Goal: Task Accomplishment & Management: Use online tool/utility

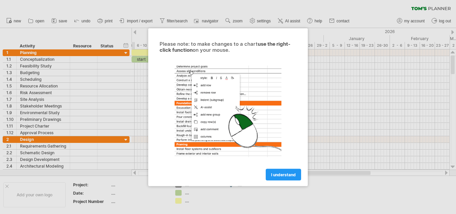
click at [273, 176] on span "I understand" at bounding box center [283, 174] width 25 height 5
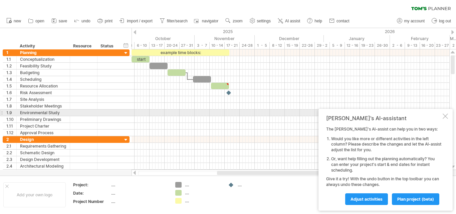
click at [443, 116] on div at bounding box center [445, 115] width 5 height 5
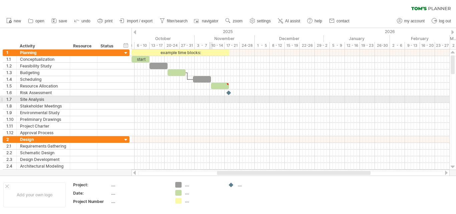
click at [211, 98] on div at bounding box center [291, 99] width 318 height 7
click at [90, 97] on div at bounding box center [83, 99] width 20 height 6
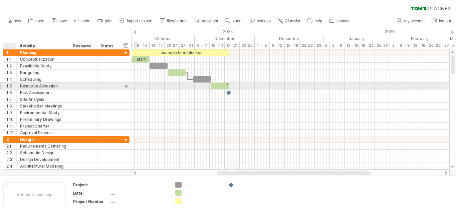
click at [16, 88] on div at bounding box center [15, 86] width 3 height 7
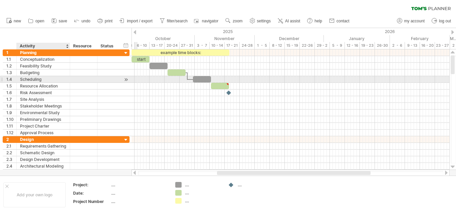
click at [30, 79] on div "Scheduling" at bounding box center [43, 79] width 46 height 6
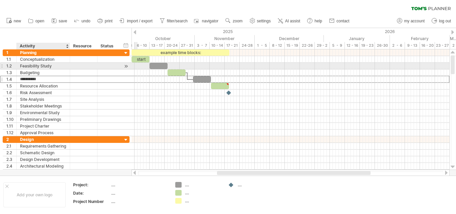
click at [38, 64] on div "Feasibility Study" at bounding box center [43, 66] width 46 height 6
click at [42, 57] on div "Conceptualization" at bounding box center [43, 59] width 46 height 6
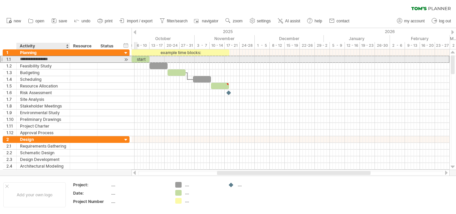
click at [42, 57] on input "**********" at bounding box center [43, 59] width 46 height 6
click at [116, 61] on div at bounding box center [108, 59] width 22 height 6
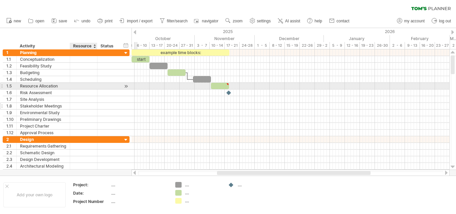
click at [42, 83] on div "Resource Allocation" at bounding box center [43, 86] width 46 height 6
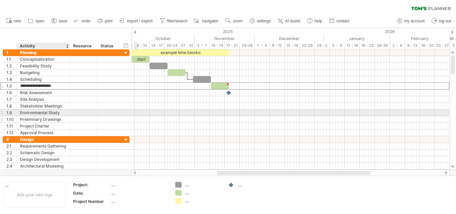
click at [29, 122] on div "**********" at bounding box center [66, 119] width 127 height 7
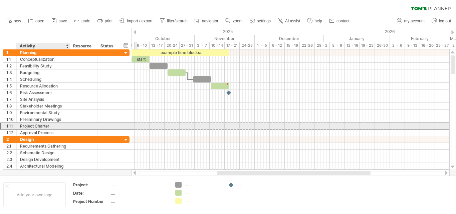
click at [73, 126] on div at bounding box center [83, 126] width 27 height 6
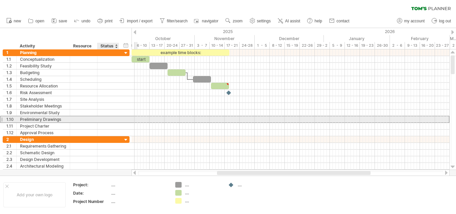
click at [119, 120] on div "**********" at bounding box center [66, 119] width 127 height 7
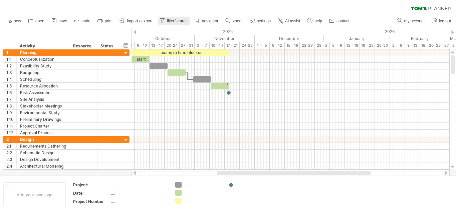
click at [167, 18] on link "filter/search" at bounding box center [174, 21] width 32 height 9
type input "**********"
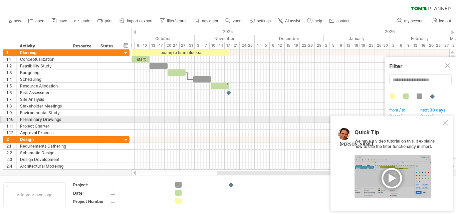
click at [443, 121] on div at bounding box center [445, 122] width 5 height 5
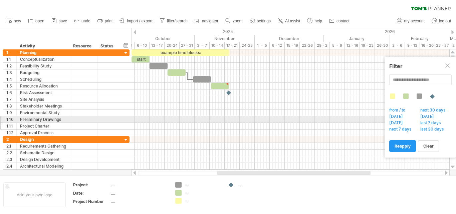
click at [79, 121] on div at bounding box center [83, 119] width 20 height 6
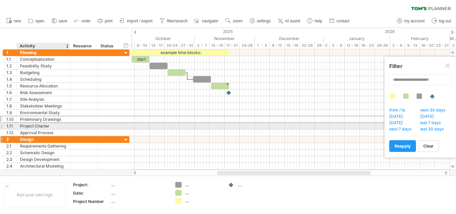
click at [50, 133] on div "Approval Process" at bounding box center [43, 132] width 46 height 6
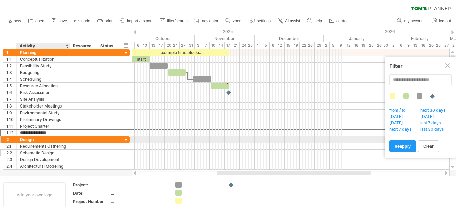
click at [25, 154] on div "Schematic Design" at bounding box center [43, 153] width 46 height 6
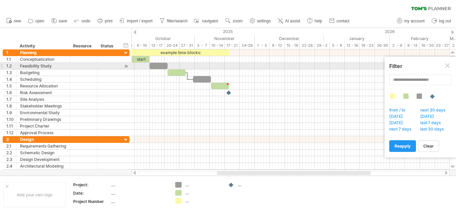
click at [446, 66] on div at bounding box center [447, 65] width 5 height 5
